Goal: Task Accomplishment & Management: Manage account settings

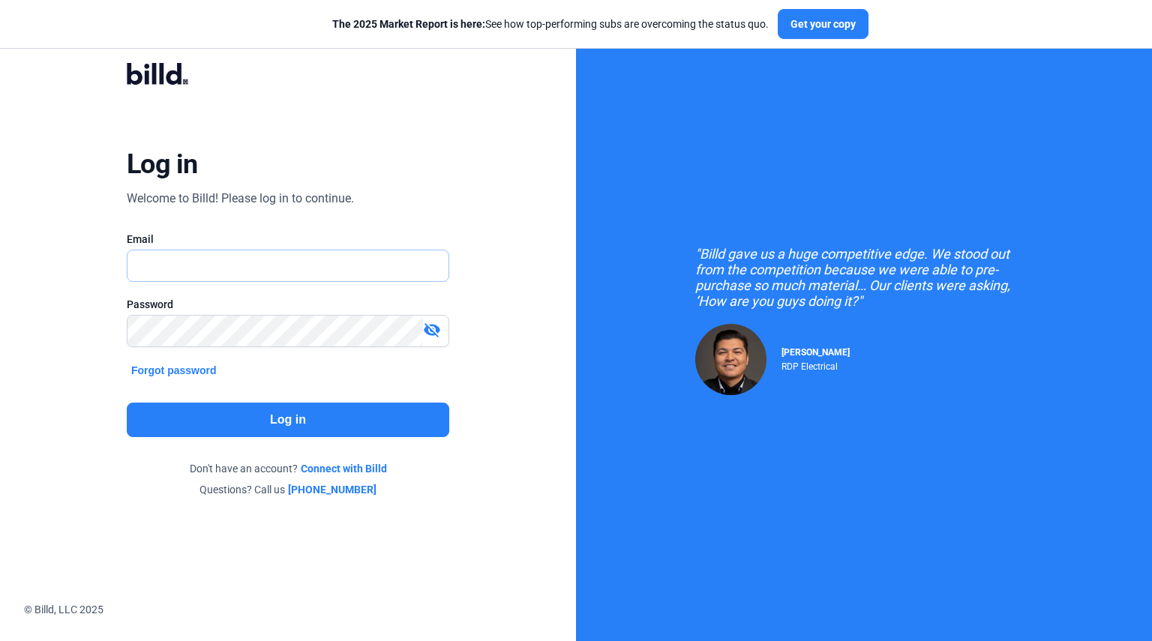
click at [370, 259] on input "text" at bounding box center [287, 265] width 321 height 31
type input "[EMAIL_ADDRESS][DOMAIN_NAME]"
click at [316, 413] on button "Log in" at bounding box center [288, 420] width 322 height 34
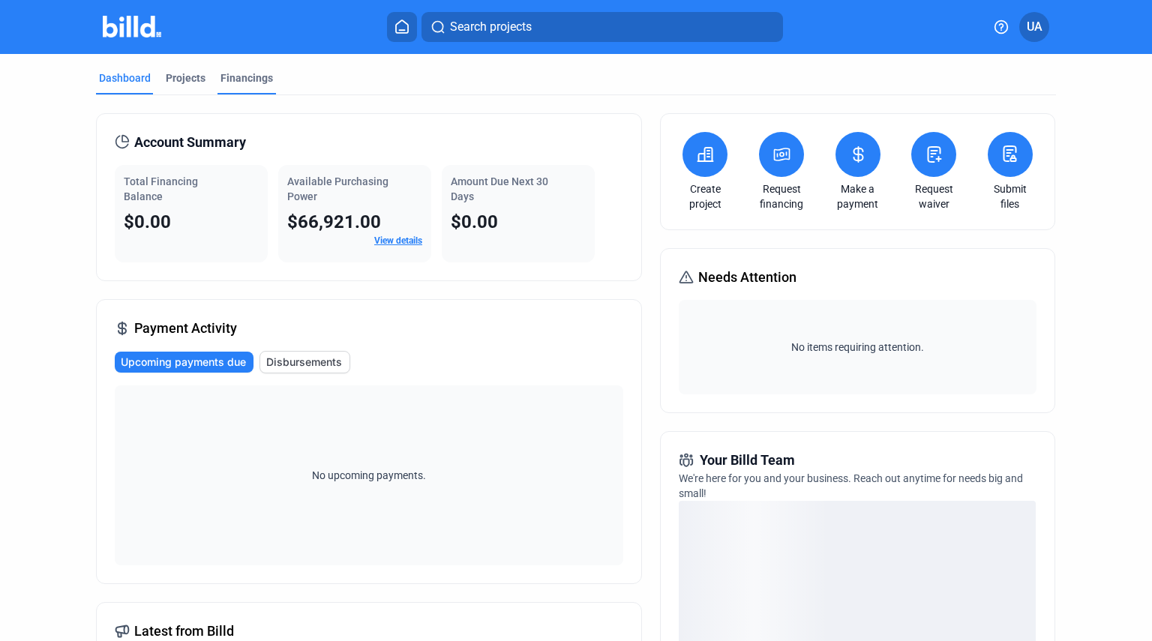
click at [221, 76] on div "Financings" at bounding box center [246, 77] width 52 height 15
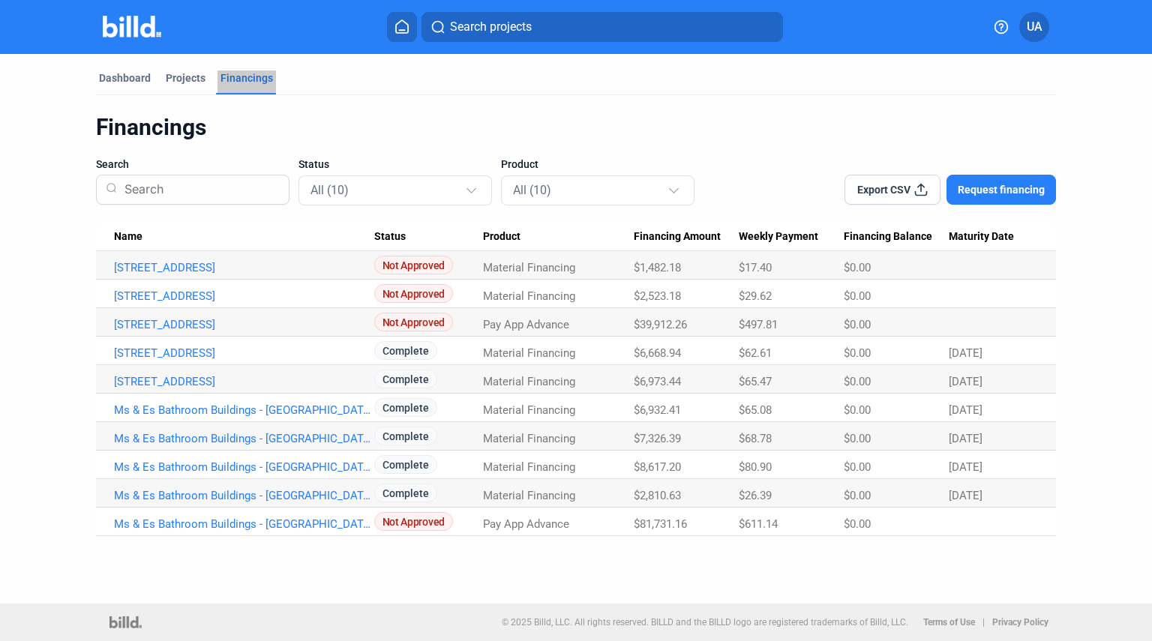
click at [221, 76] on div "Financings" at bounding box center [246, 77] width 52 height 15
click at [242, 292] on link "[STREET_ADDRESS]" at bounding box center [244, 295] width 260 height 13
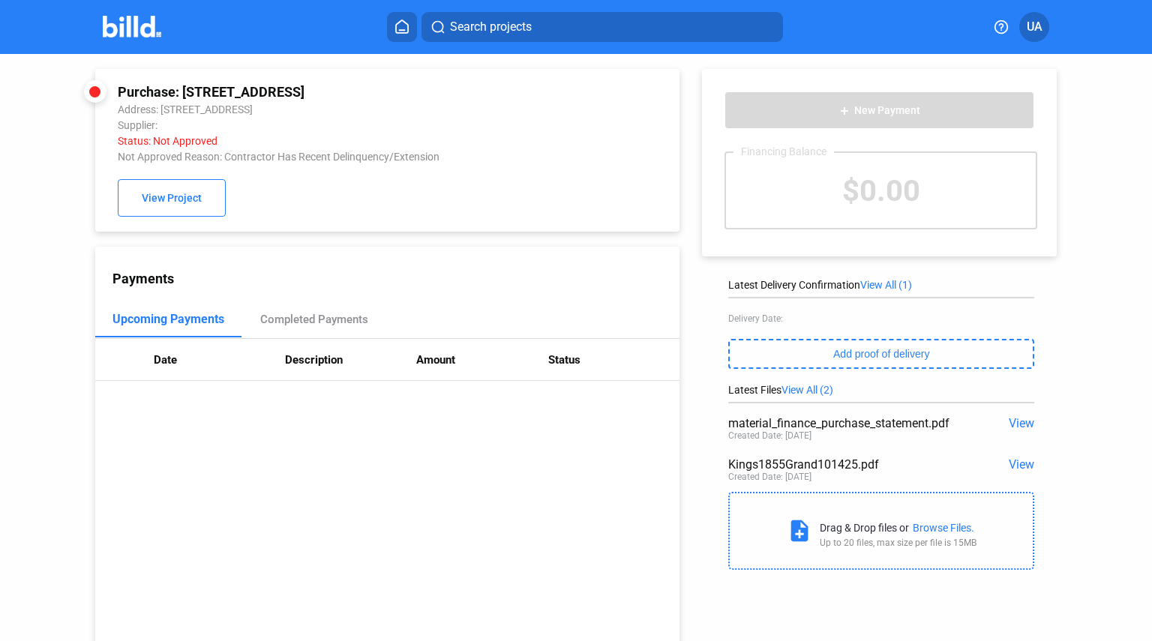
click at [1030, 34] on span "UA" at bounding box center [1035, 27] width 16 height 18
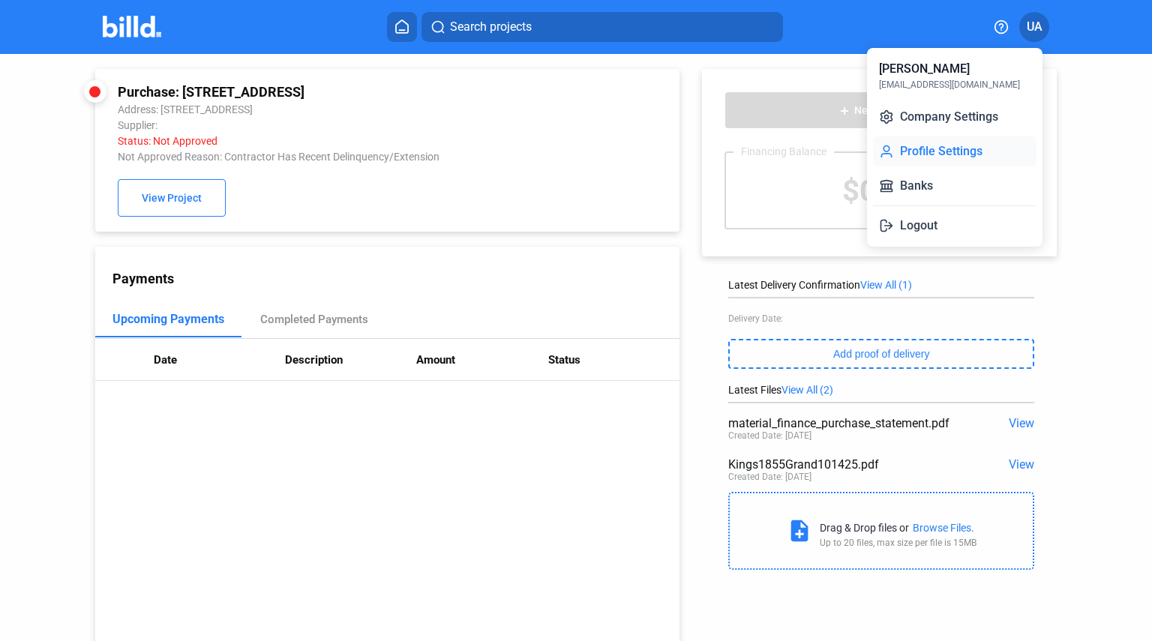
click at [951, 154] on button "Profile Settings" at bounding box center [954, 151] width 163 height 30
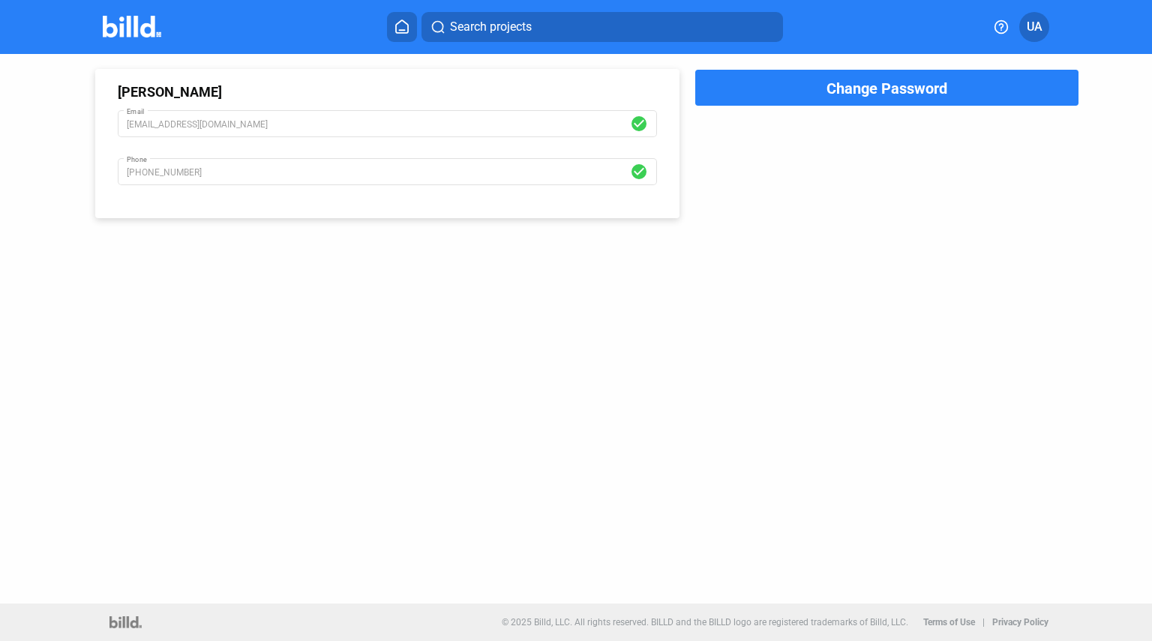
click at [1032, 20] on span "UA" at bounding box center [1035, 27] width 16 height 18
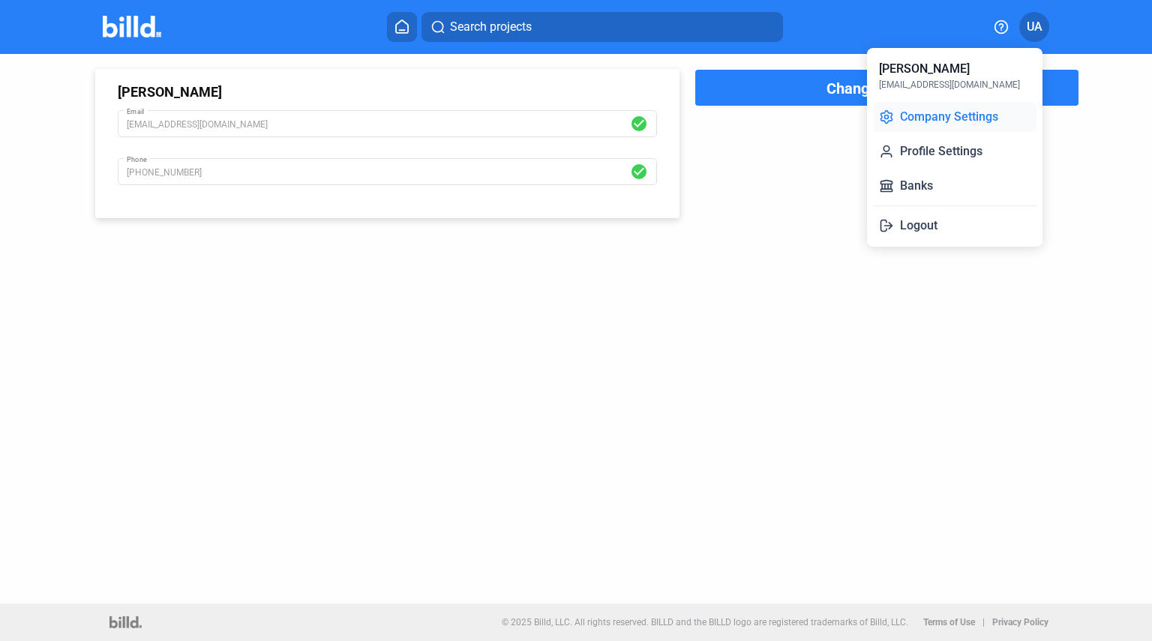
click at [945, 121] on button "Company Settings" at bounding box center [954, 117] width 163 height 30
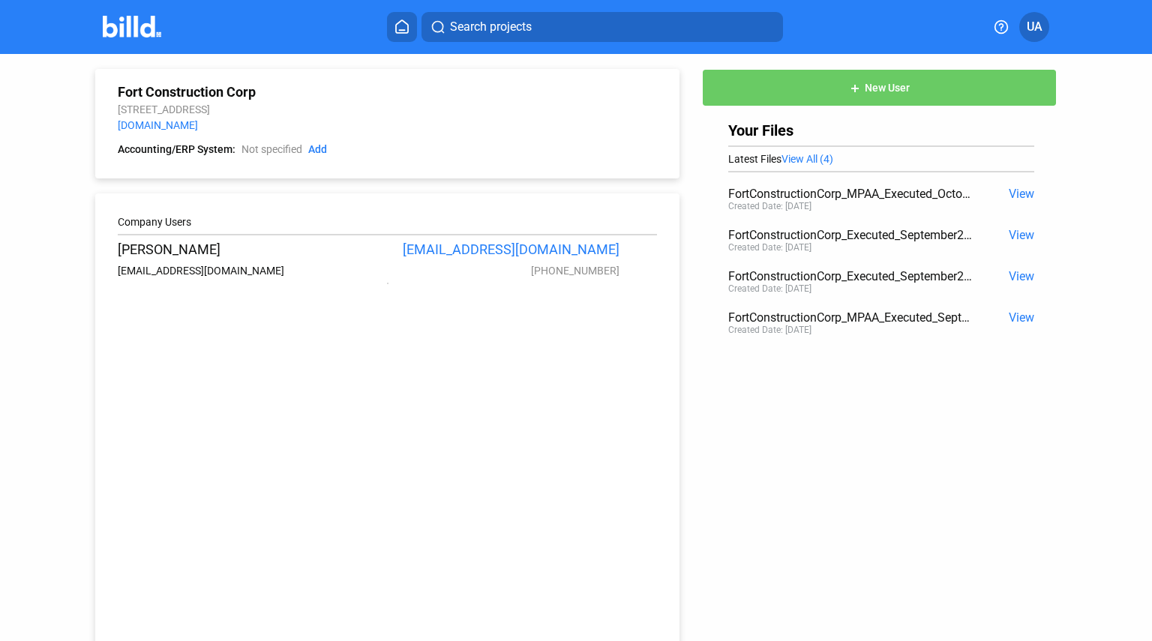
click at [1033, 22] on span "UA" at bounding box center [1035, 27] width 16 height 18
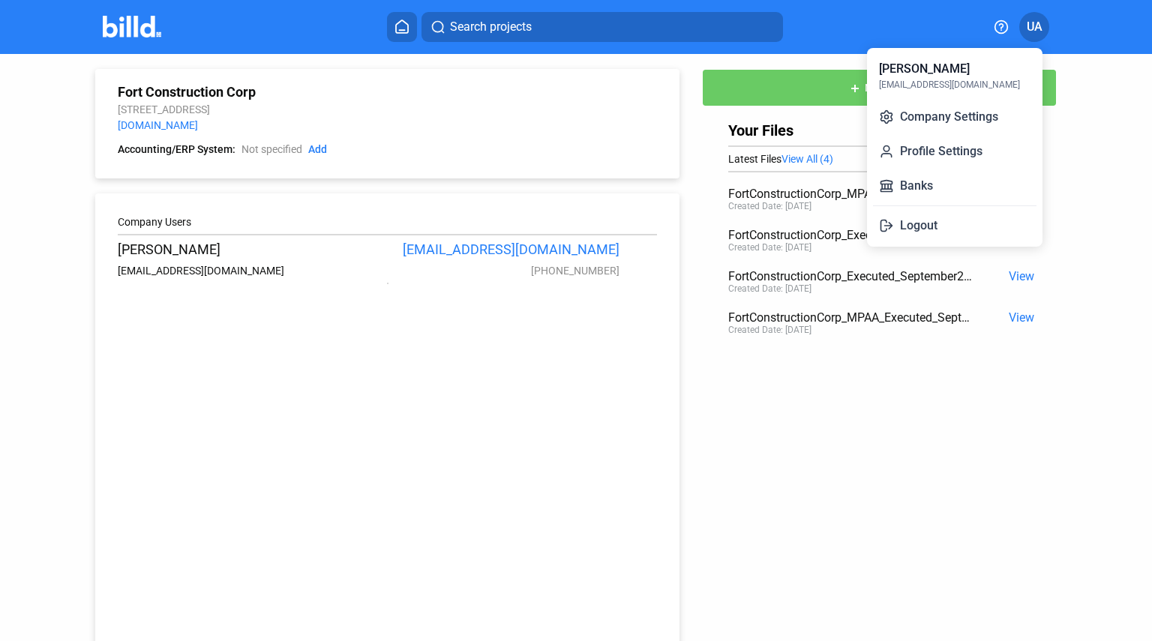
click at [1000, 28] on div at bounding box center [576, 320] width 1152 height 641
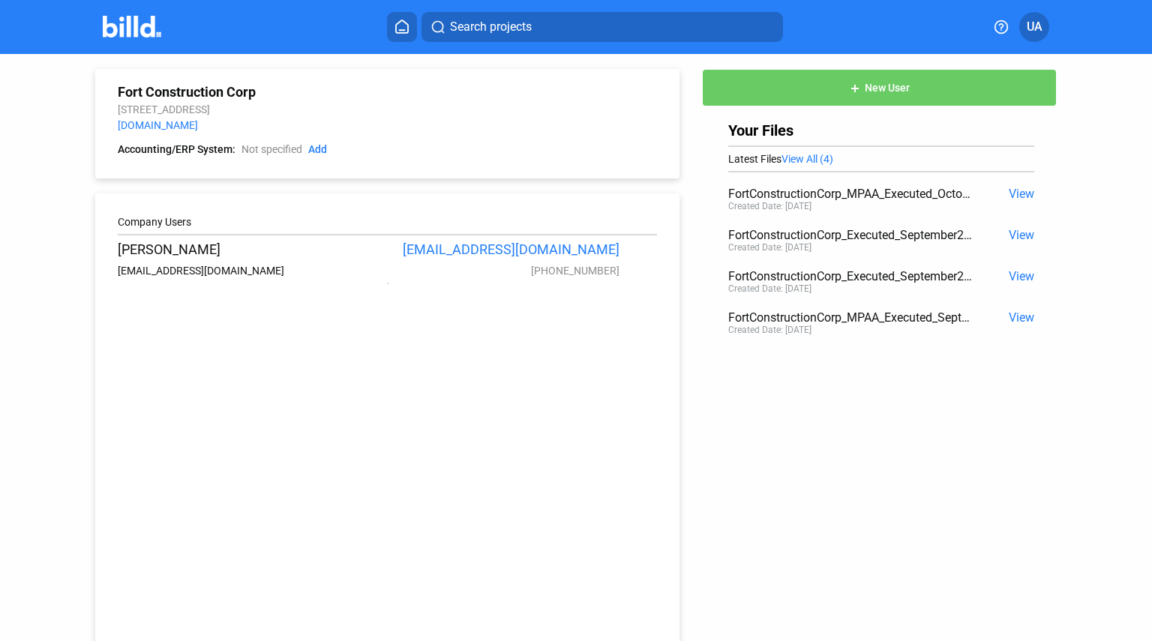
click at [1000, 28] on icon at bounding box center [1001, 26] width 15 height 15
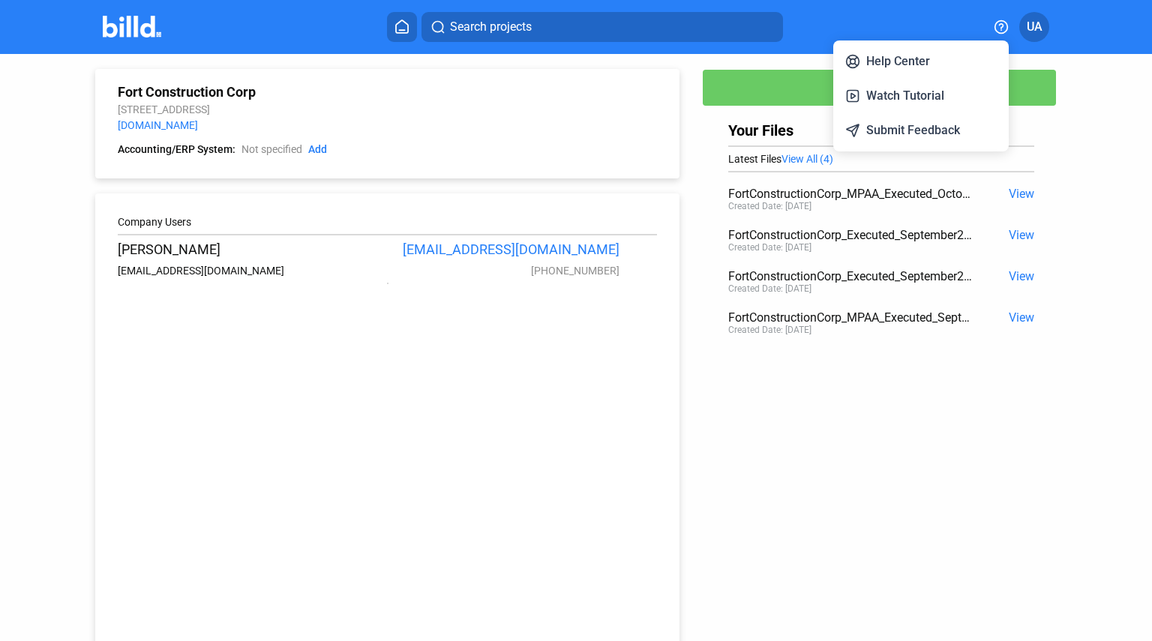
click at [967, 61] on button "Help Center" at bounding box center [920, 61] width 163 height 30
